Goal: Information Seeking & Learning: Check status

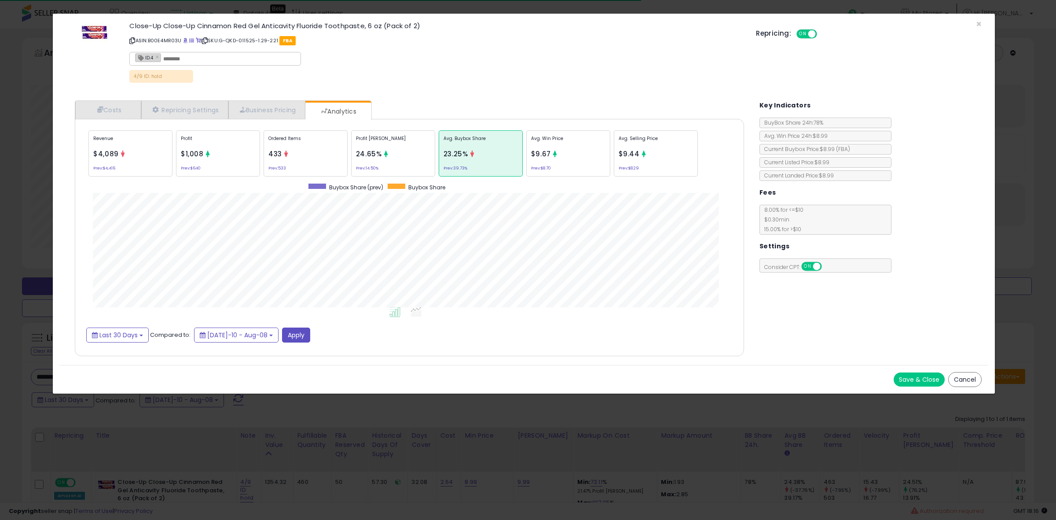
select select "**"
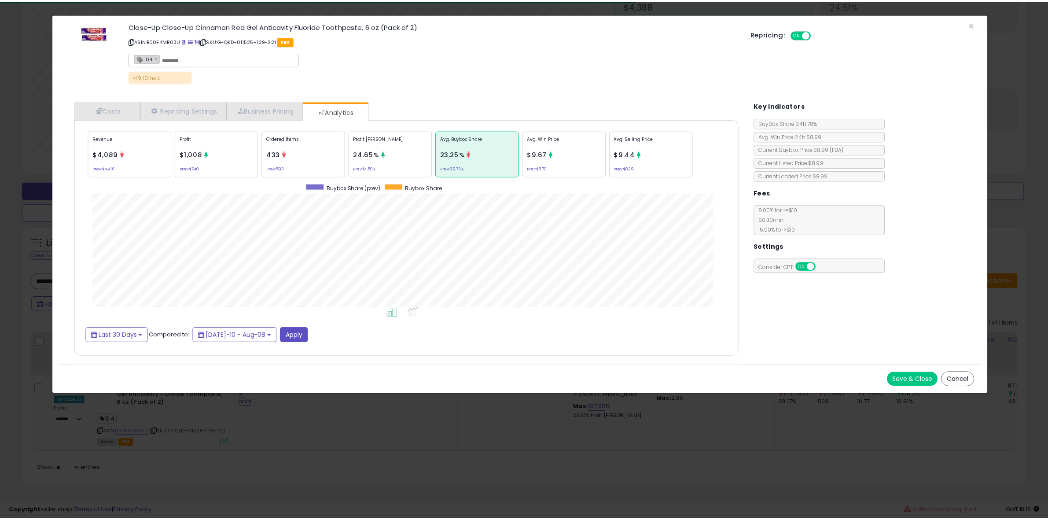
scroll to position [271, 686]
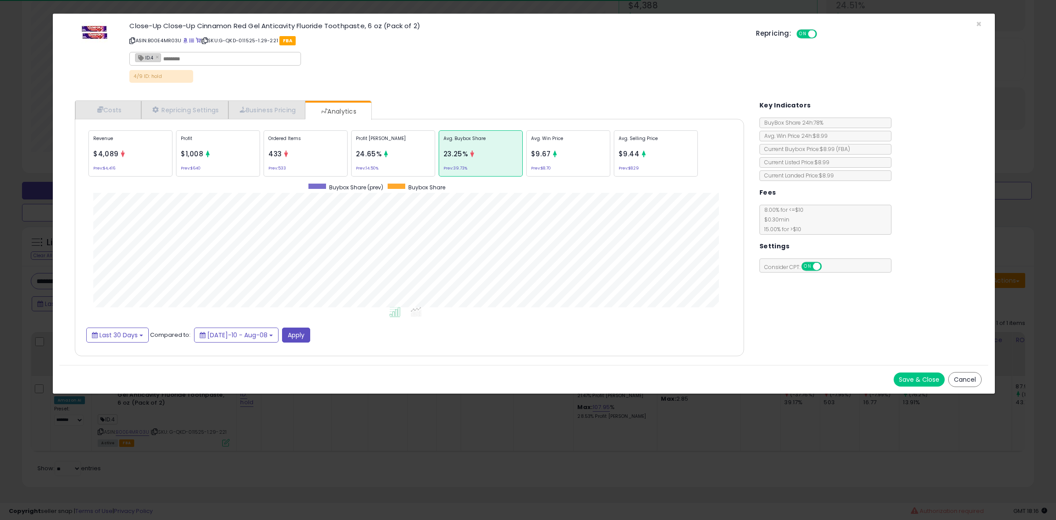
click at [59, 214] on div "× Close Close-Up Close-Up Cinnamon Red Gel Anticavity Fluoride Toothpaste, 6 oz…" at bounding box center [523, 203] width 943 height 381
click at [31, 218] on div "× Close Close-Up Close-Up Cinnamon Red Gel Anticavity Fluoride Toothpaste, 6 oz…" at bounding box center [528, 260] width 1056 height 520
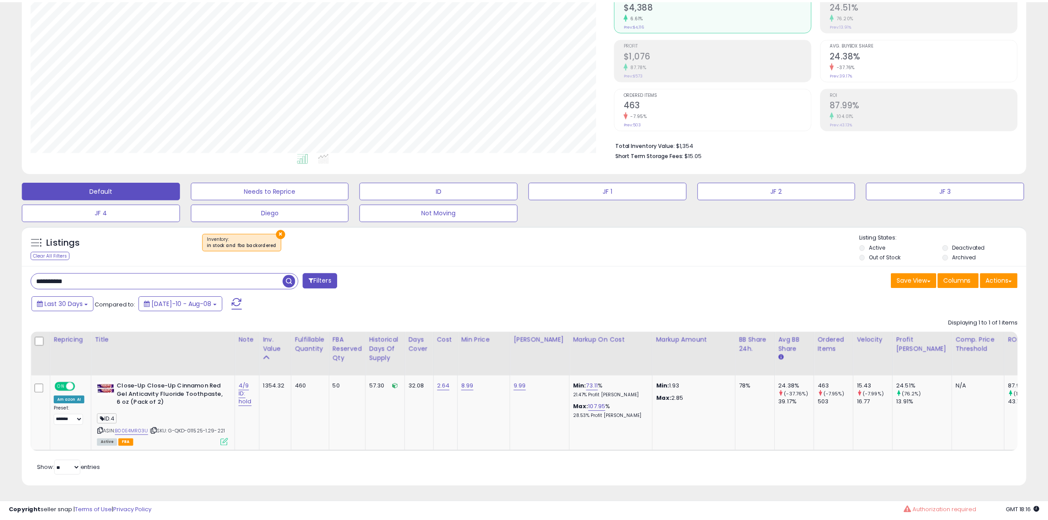
scroll to position [439800, 439398]
click at [131, 273] on input "**********" at bounding box center [156, 280] width 251 height 15
paste input "text"
type input "**********"
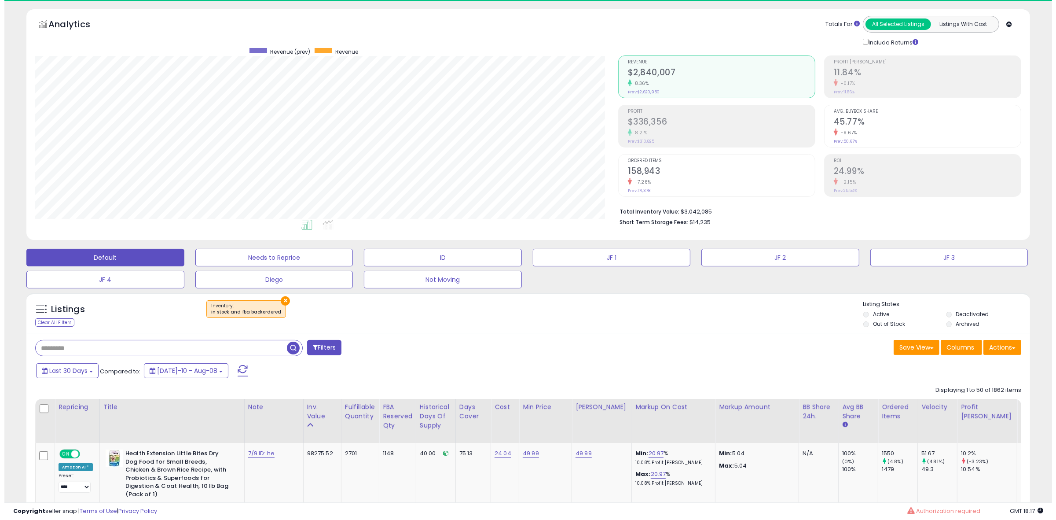
scroll to position [180, 583]
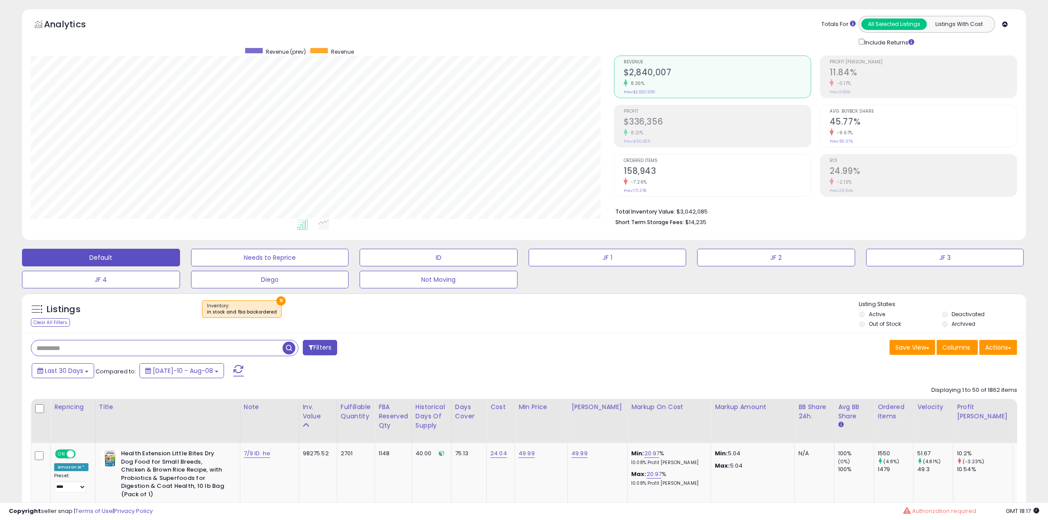
click at [76, 351] on input "text" at bounding box center [156, 347] width 251 height 15
paste input "**********"
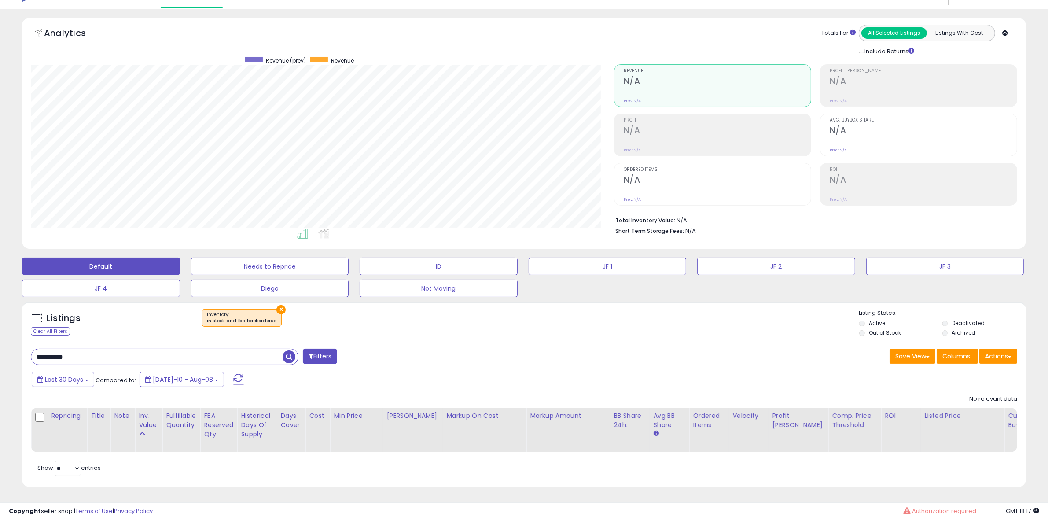
click at [278, 305] on button "×" at bounding box center [280, 309] width 9 height 9
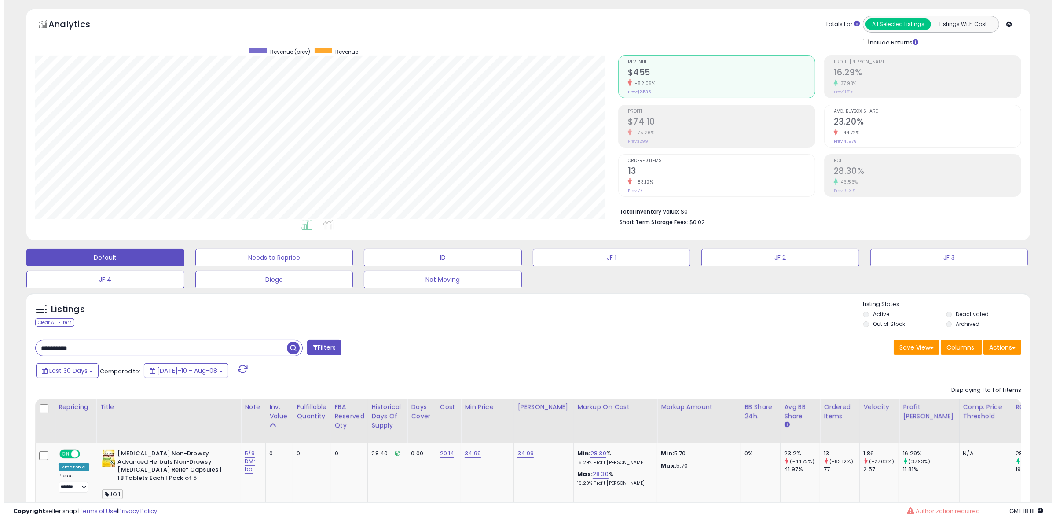
scroll to position [119, 0]
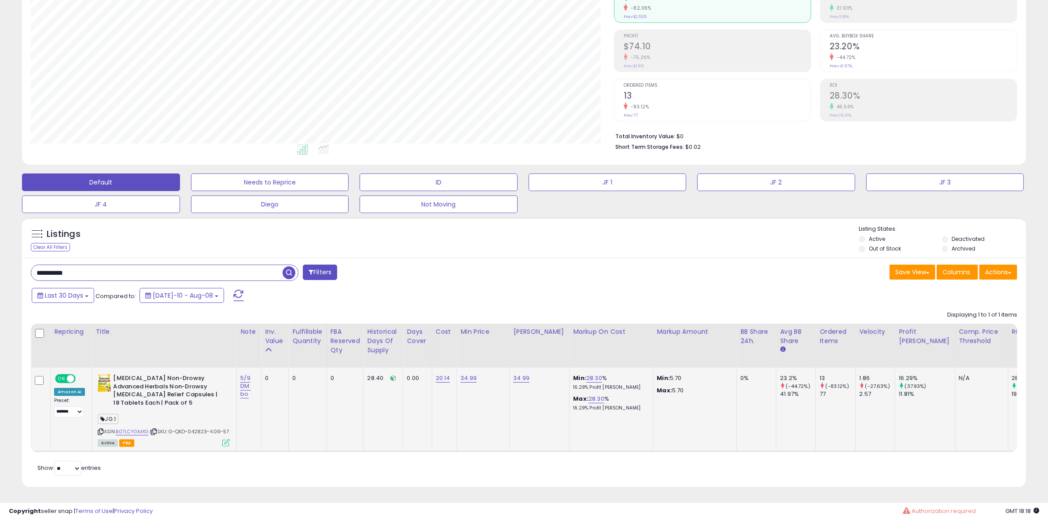
click at [227, 439] on icon at bounding box center [225, 442] width 7 height 7
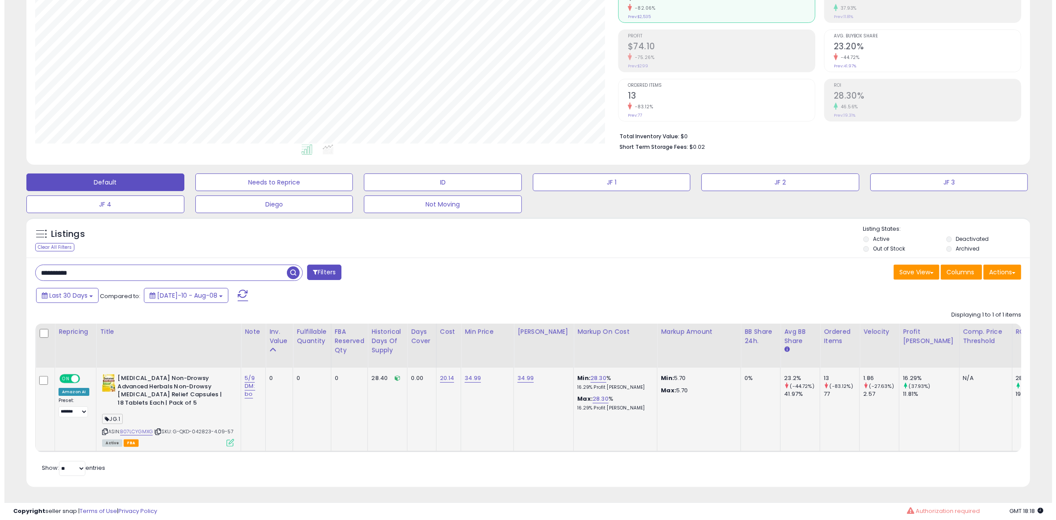
scroll to position [180, 587]
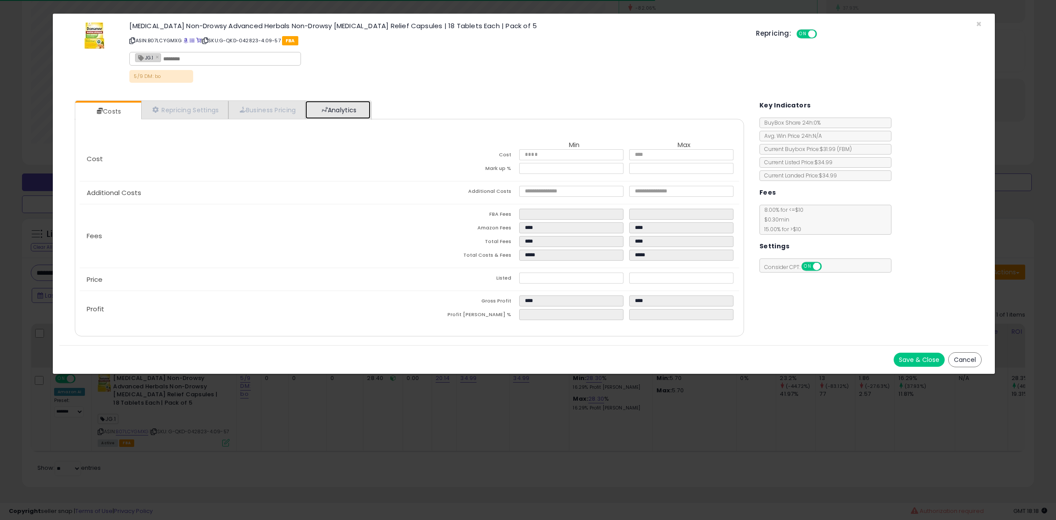
click at [360, 116] on link "Analytics" at bounding box center [337, 110] width 65 height 18
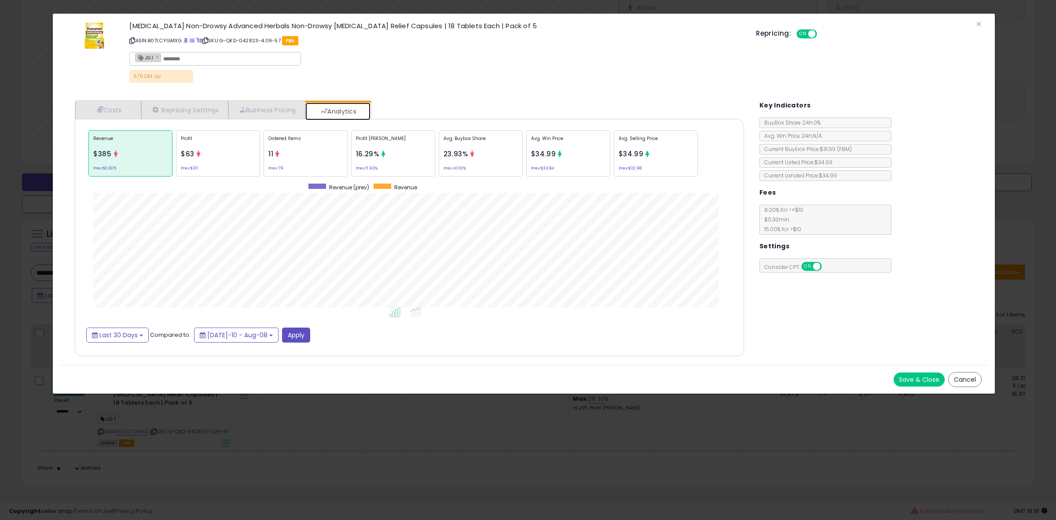
scroll to position [271, 686]
click at [461, 146] on p "Avg. Buybox Share" at bounding box center [481, 141] width 74 height 13
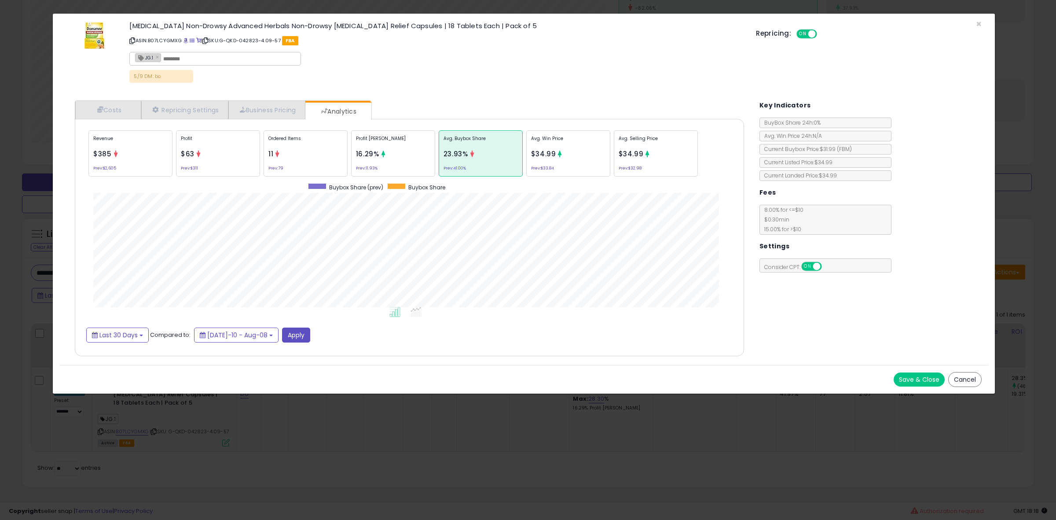
click at [280, 150] on div "Ordered Items 11 Prev: 79" at bounding box center [306, 153] width 84 height 46
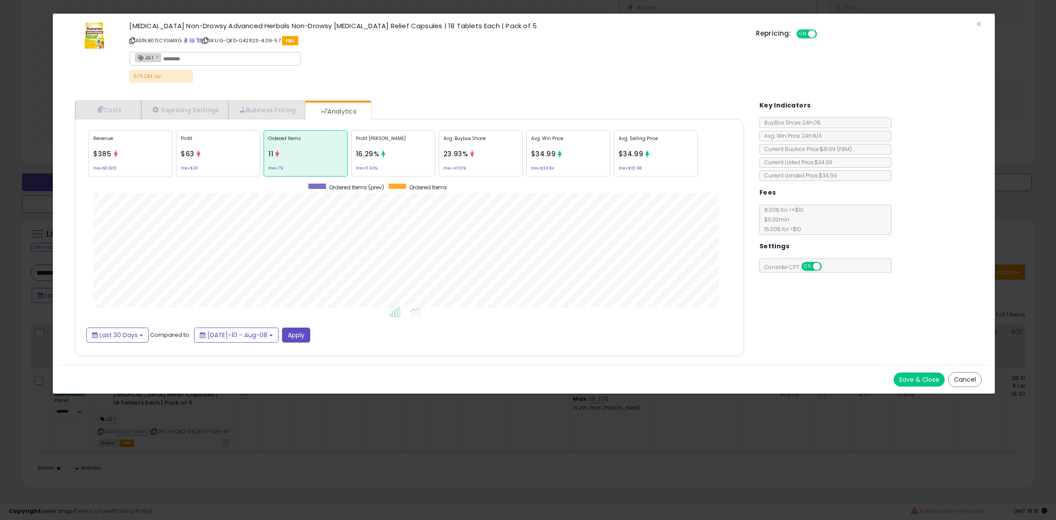
click at [414, 164] on div "Profit [PERSON_NAME] 16.29% Prev: 11.93%" at bounding box center [393, 153] width 84 height 46
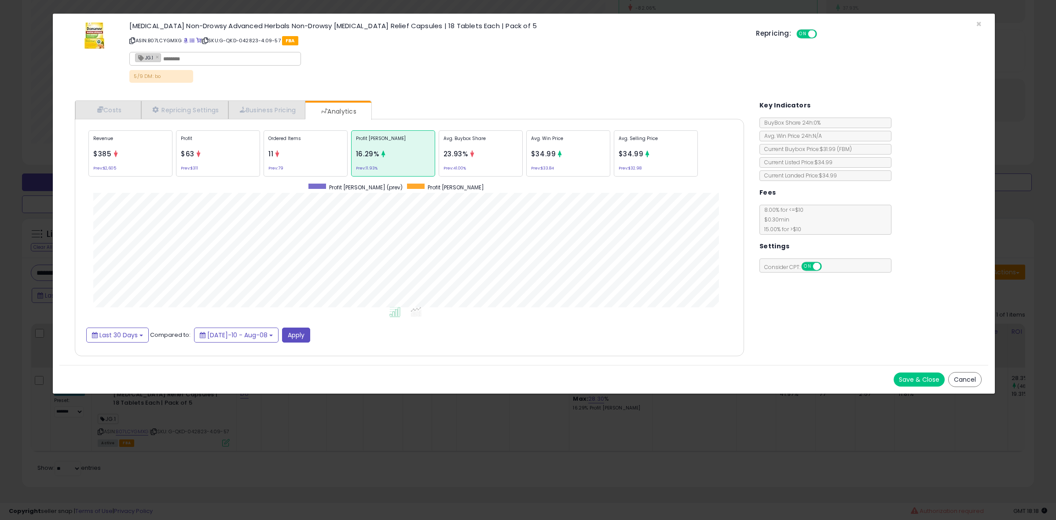
click at [463, 168] on small "Prev: 41.00%" at bounding box center [455, 168] width 22 height 3
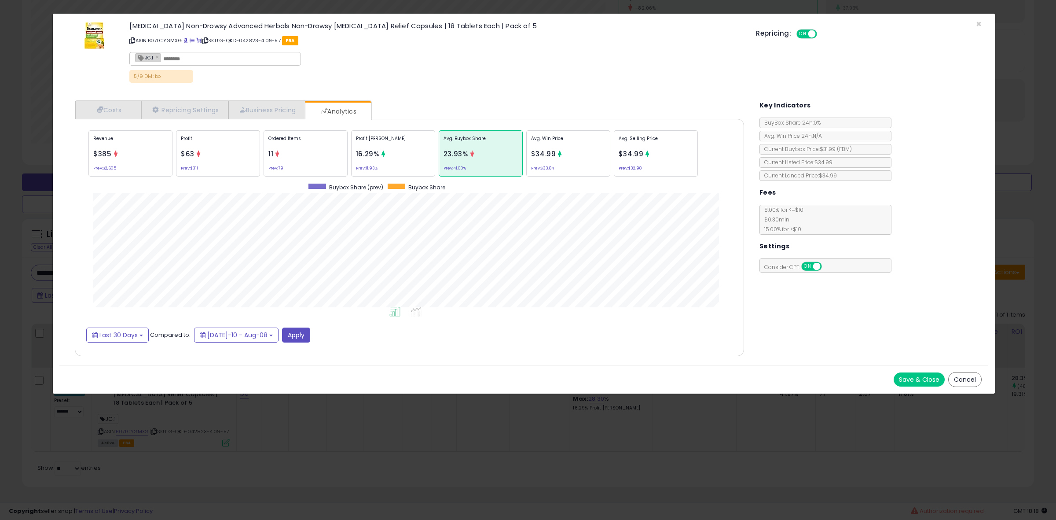
click at [40, 234] on div "× Close [MEDICAL_DATA] Non-Drowsy Advanced Herbals Non-Drowsy [MEDICAL_DATA] Re…" at bounding box center [528, 260] width 1056 height 520
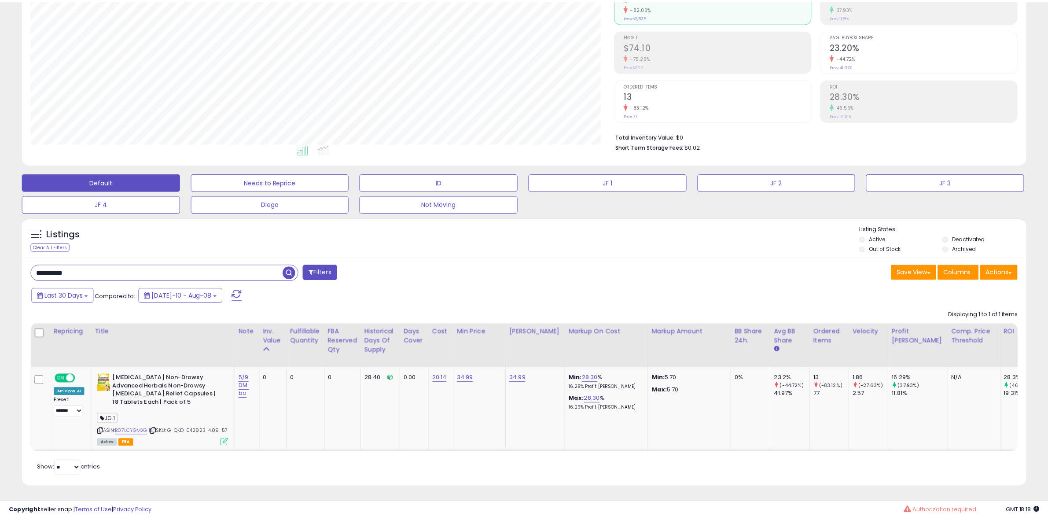
scroll to position [439800, 439398]
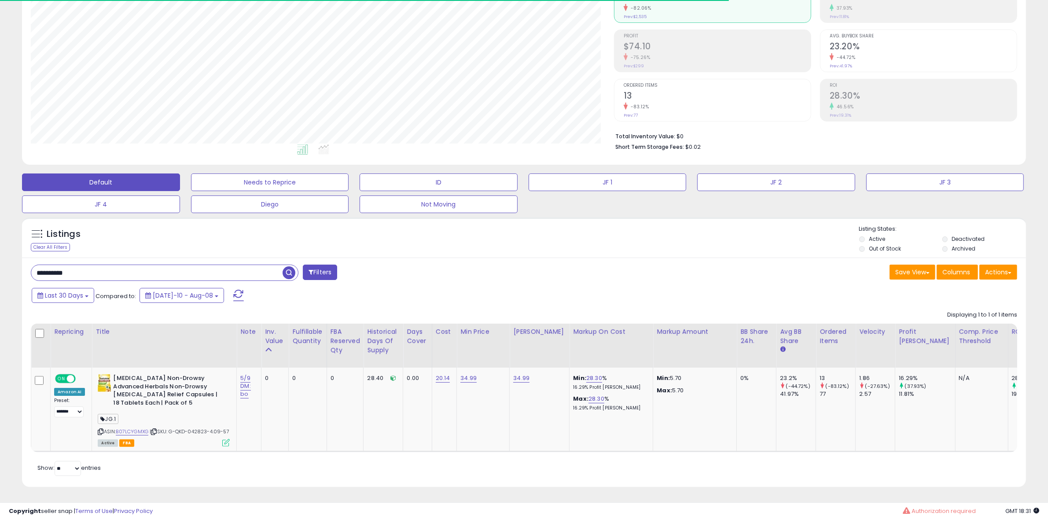
click at [175, 265] on input "**********" at bounding box center [156, 272] width 251 height 15
paste input "text"
type input "**********"
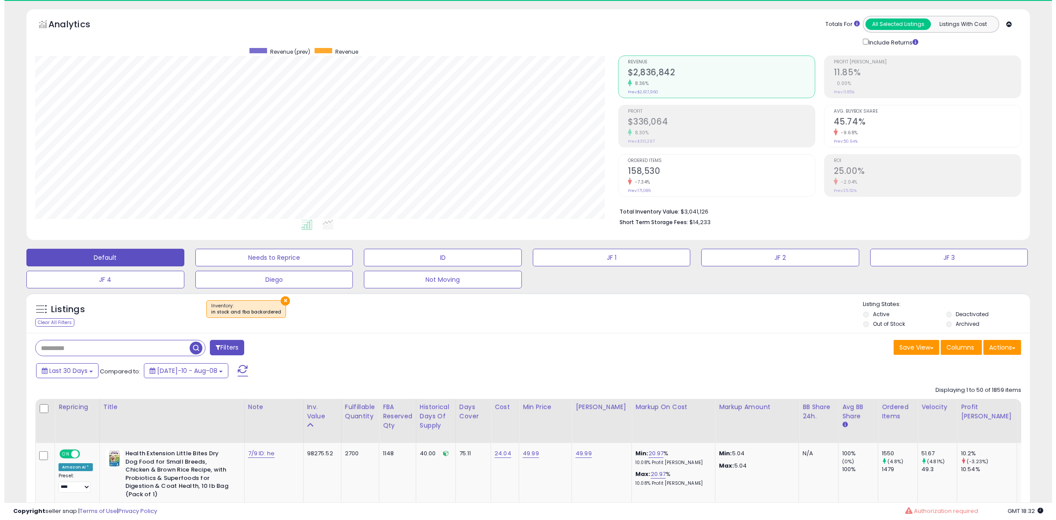
scroll to position [180, 583]
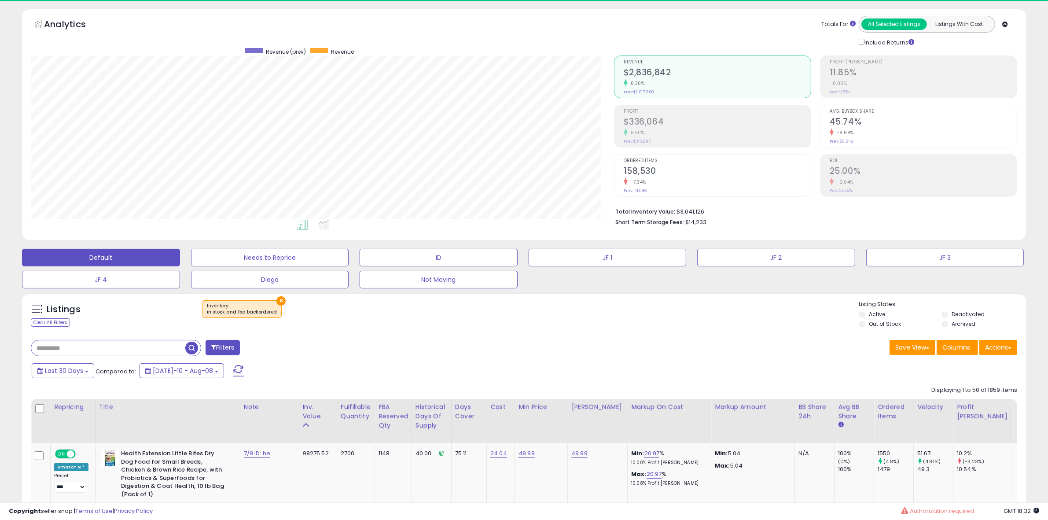
click at [123, 346] on input "text" at bounding box center [108, 347] width 154 height 15
paste input "**********"
type input "**********"
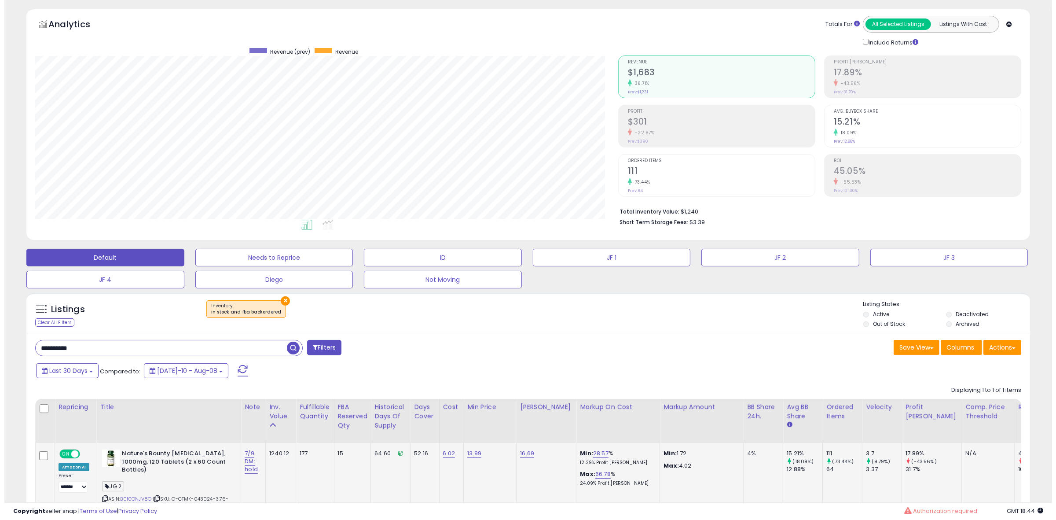
scroll to position [102, 0]
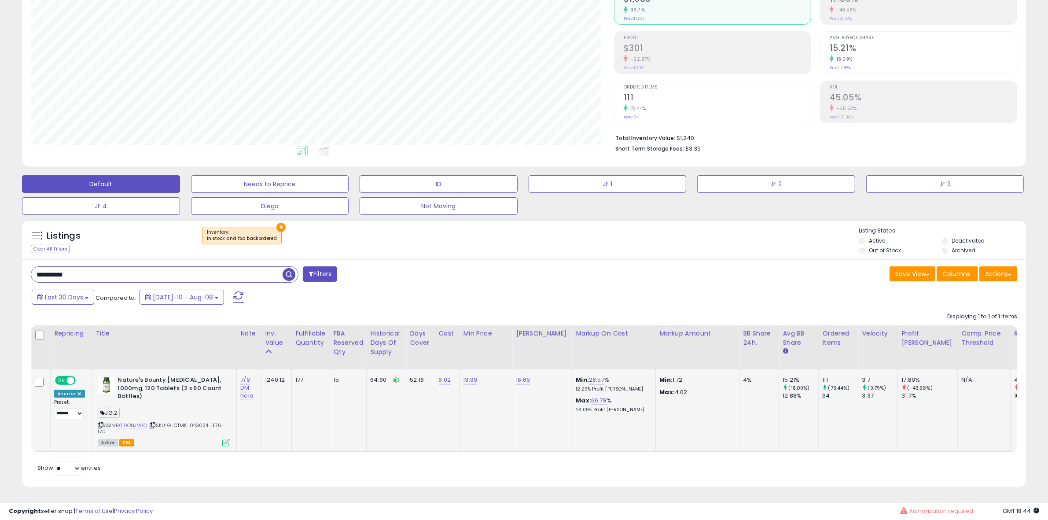
click at [222, 439] on icon at bounding box center [225, 442] width 7 height 7
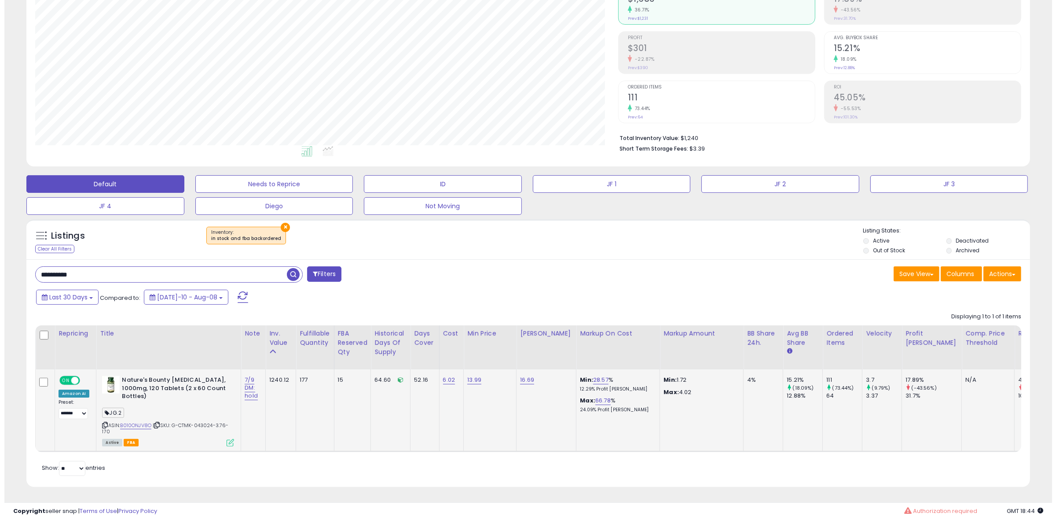
scroll to position [180, 587]
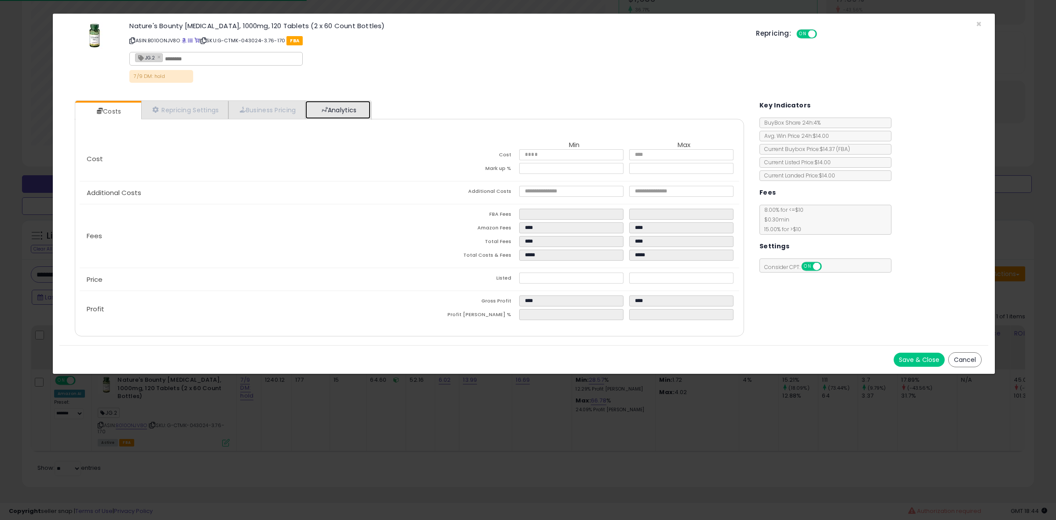
click at [355, 114] on link "Analytics" at bounding box center [337, 110] width 65 height 18
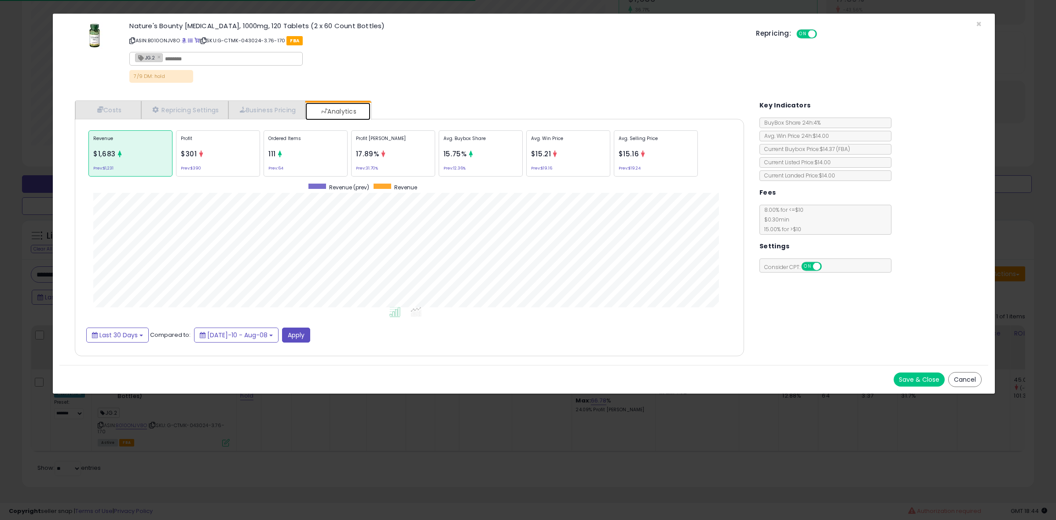
scroll to position [271, 686]
click at [461, 159] on div "15.75%" at bounding box center [455, 153] width 23 height 11
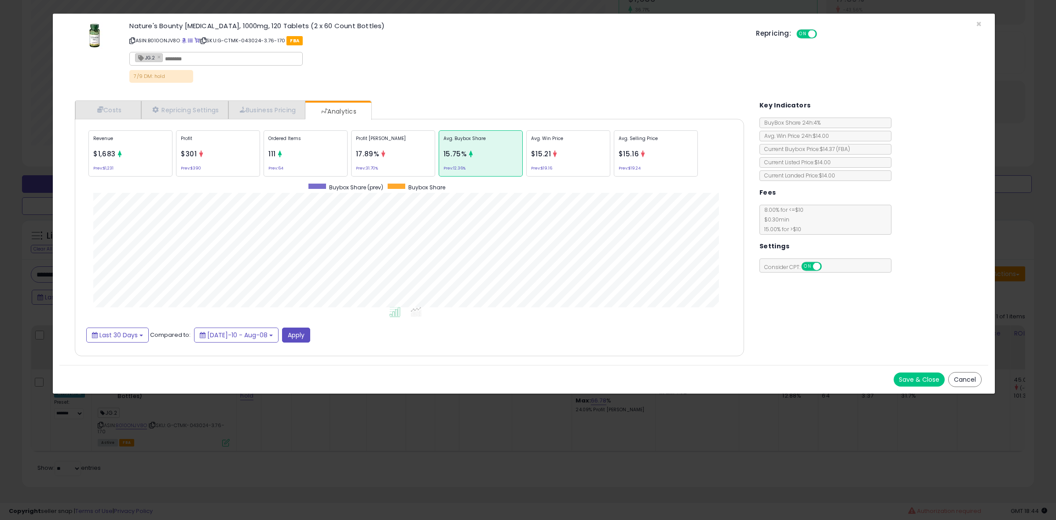
click at [312, 155] on div "Ordered Items 111 Prev: 64" at bounding box center [306, 153] width 84 height 46
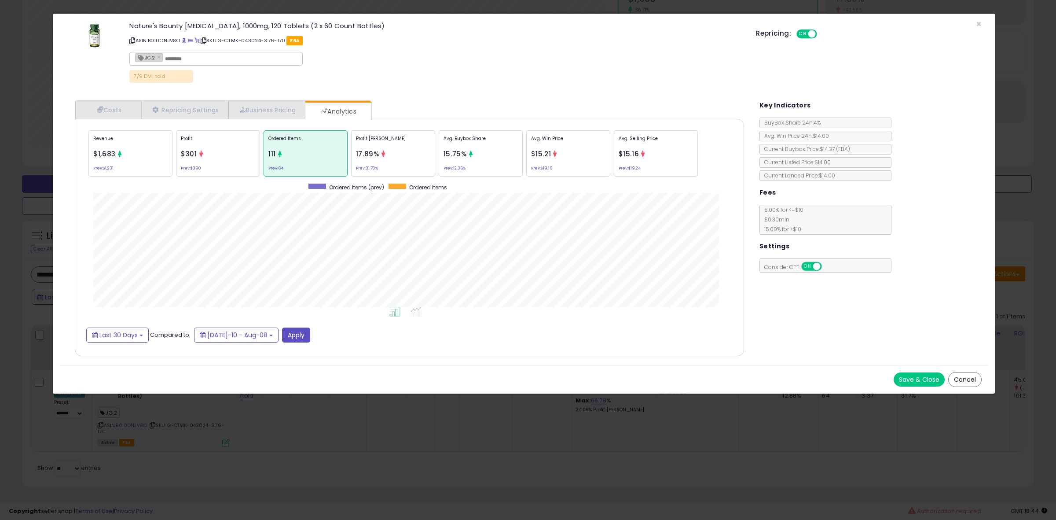
click at [448, 167] on small "Prev: 12.36%" at bounding box center [455, 168] width 22 height 3
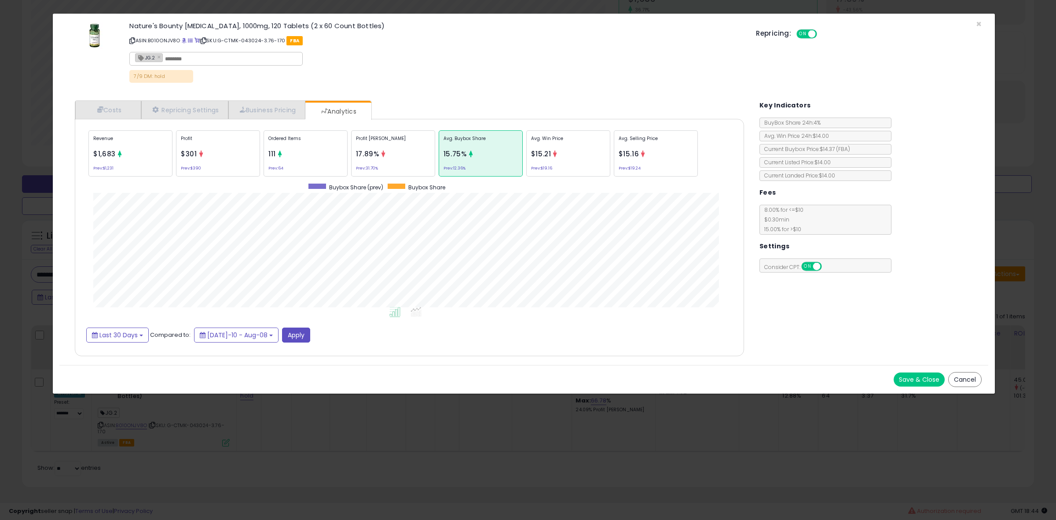
click at [656, 161] on div "Avg. Selling Price $15.16 Prev: $19.24" at bounding box center [656, 153] width 84 height 46
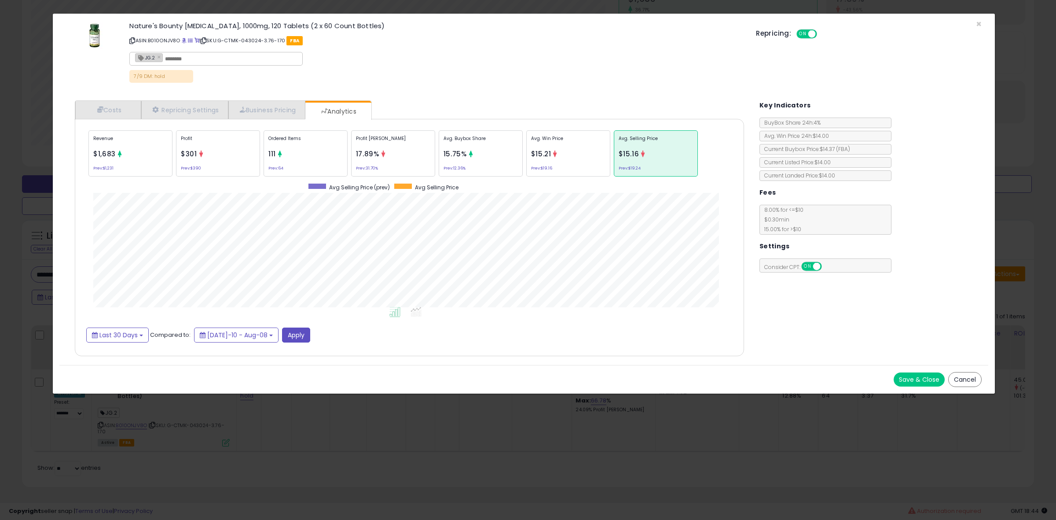
click at [327, 430] on div "× Close Nature's Bounty [MEDICAL_DATA], 1000mg, 120 Tablets (2 x 60 Count Bottl…" at bounding box center [528, 260] width 1056 height 520
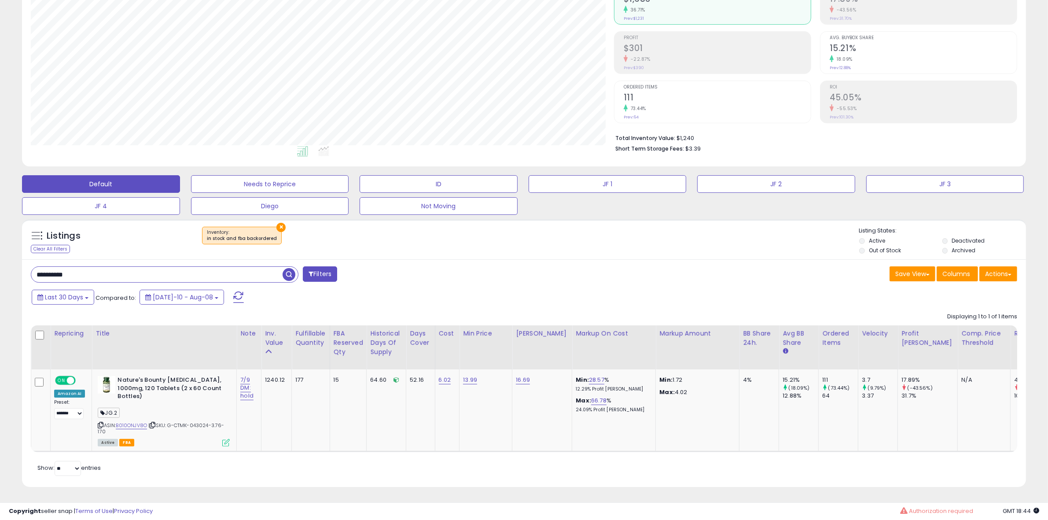
scroll to position [439800, 439398]
